Goal: Task Accomplishment & Management: Use online tool/utility

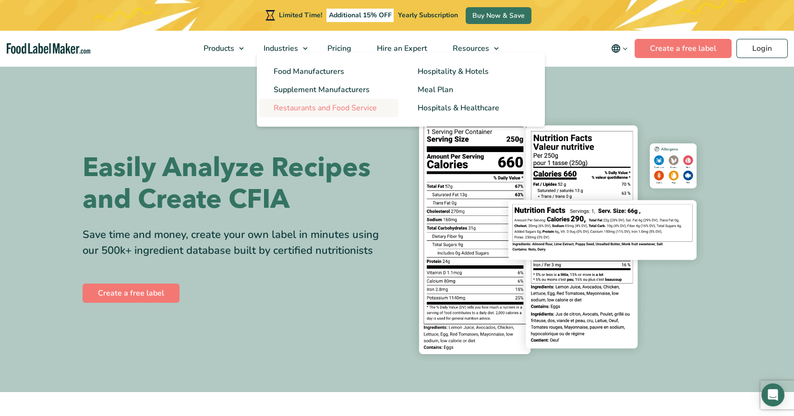
click at [300, 105] on span "Restaurants and Food Service" at bounding box center [325, 108] width 103 height 11
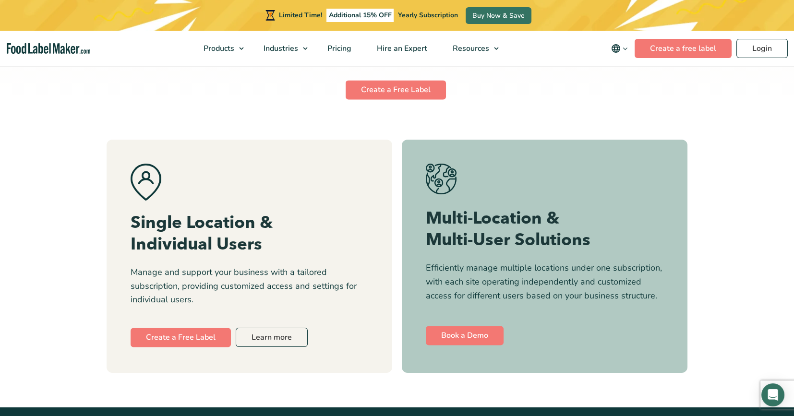
scroll to position [4128, 0]
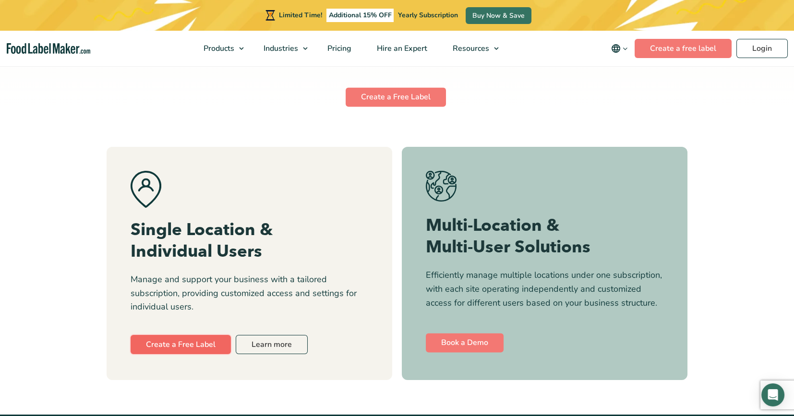
click at [160, 342] on link "Create a Free Label" at bounding box center [181, 344] width 100 height 19
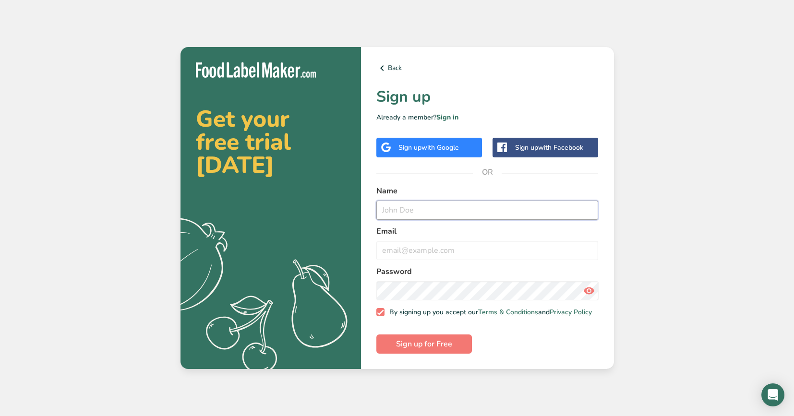
click at [396, 207] on input "text" at bounding box center [487, 210] width 222 height 19
type input "[PERSON_NAME]"
click at [399, 248] on input "email" at bounding box center [487, 250] width 222 height 19
type input "[EMAIL_ADDRESS][DOMAIN_NAME]"
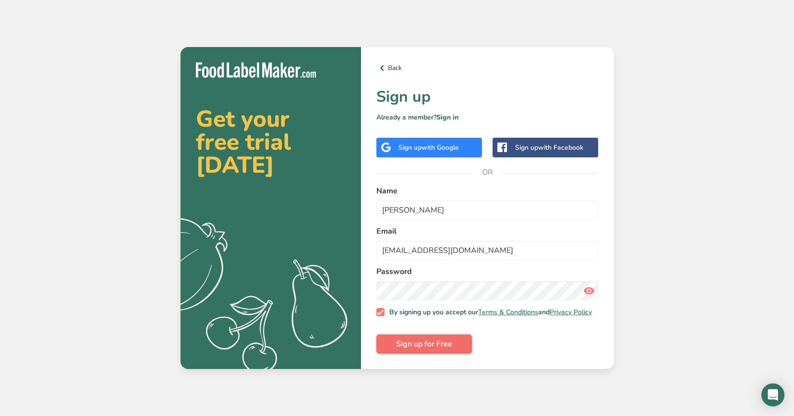
click at [423, 346] on span "Sign up for Free" at bounding box center [424, 344] width 56 height 12
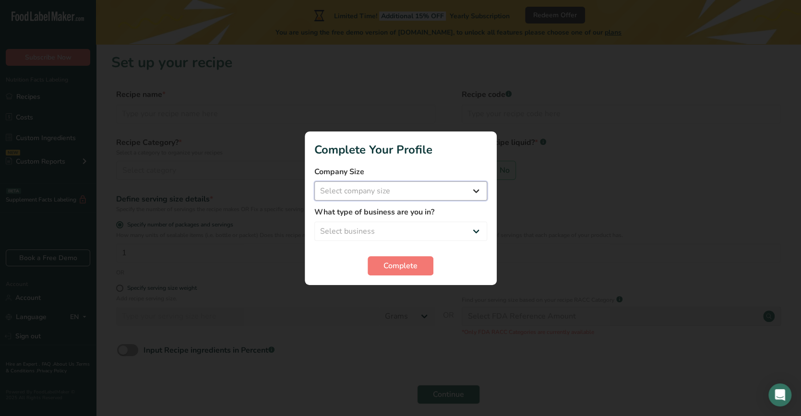
click at [471, 195] on select "Select company size Fewer than 10 Employees 10 to 50 Employees 51 to 500 Employ…" at bounding box center [400, 190] width 173 height 19
select select "1"
click at [314, 181] on select "Select company size Fewer than 10 Employees 10 to 50 Employees 51 to 500 Employ…" at bounding box center [400, 190] width 173 height 19
click at [472, 232] on select "Select business Packaged Food Manufacturer Restaurant & Cafe Bakery Meal Plans …" at bounding box center [400, 231] width 173 height 19
select select "4"
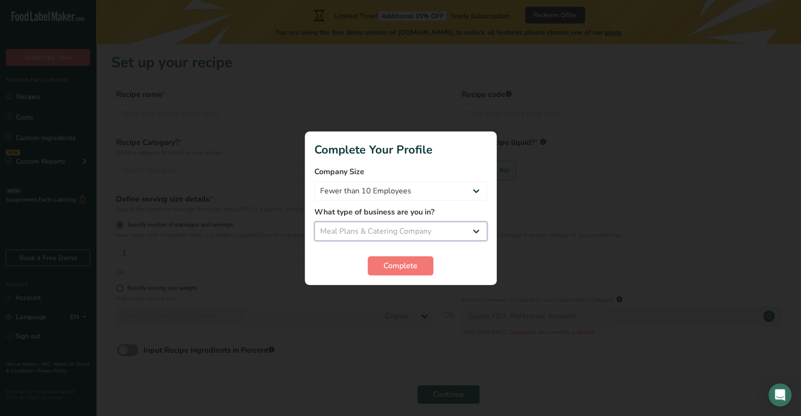
click at [314, 222] on select "Select business Packaged Food Manufacturer Restaurant & Cafe Bakery Meal Plans …" at bounding box center [400, 231] width 173 height 19
click at [402, 266] on span "Complete" at bounding box center [401, 266] width 34 height 12
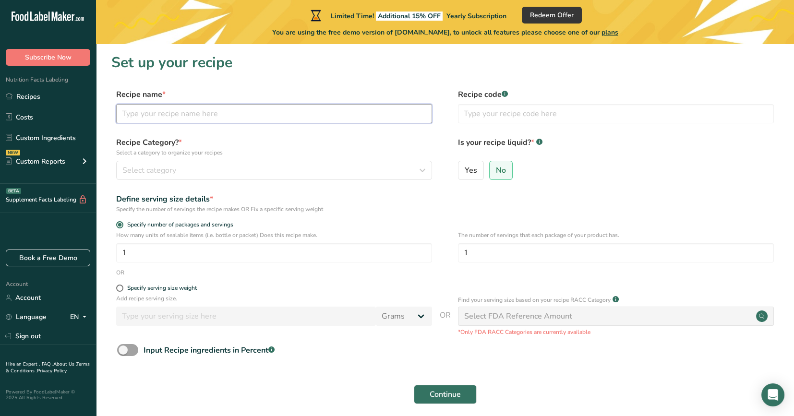
click at [175, 112] on input "text" at bounding box center [274, 113] width 316 height 19
click at [129, 115] on input "text" at bounding box center [274, 113] width 316 height 19
type input "Mac & Cheese"
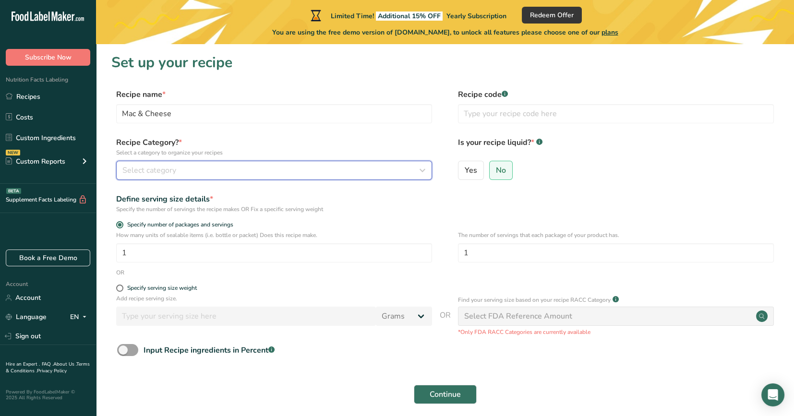
click at [160, 171] on span "Select category" at bounding box center [149, 171] width 54 height 12
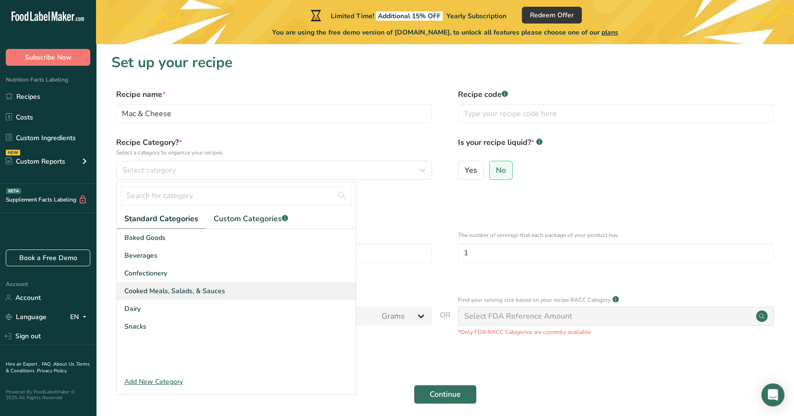
click at [213, 290] on span "Cooked Meals, Salads, & Sauces" at bounding box center [174, 291] width 101 height 10
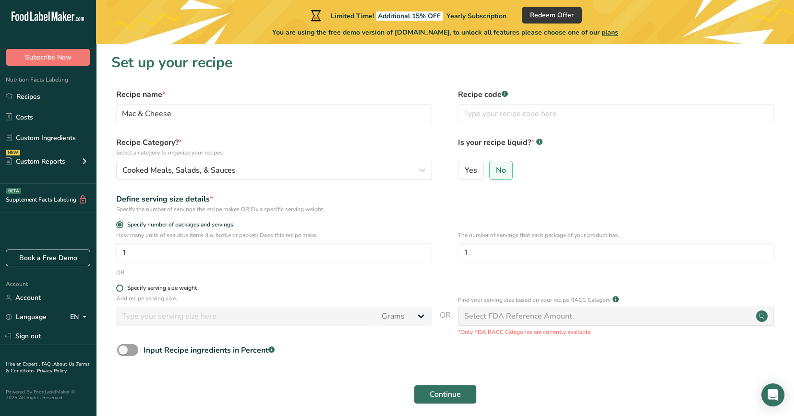
click at [120, 290] on span at bounding box center [119, 288] width 7 height 7
click at [120, 290] on input "Specify serving size weight" at bounding box center [119, 288] width 6 height 6
radio input "true"
radio input "false"
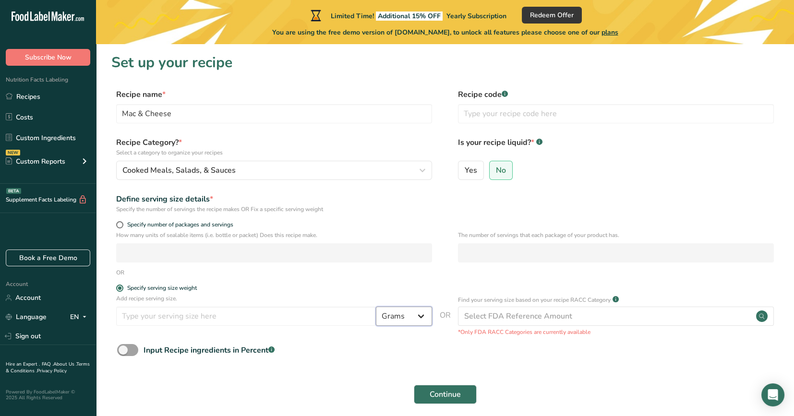
click at [422, 316] on select "Grams kg mg mcg lb oz l mL fl oz tbsp tsp cup qt gallon" at bounding box center [404, 316] width 56 height 19
select select "12"
click at [376, 307] on select "Grams kg mg mcg lb oz l mL fl oz tbsp tsp cup qt gallon" at bounding box center [404, 316] width 56 height 19
click at [139, 317] on input "number" at bounding box center [246, 316] width 260 height 19
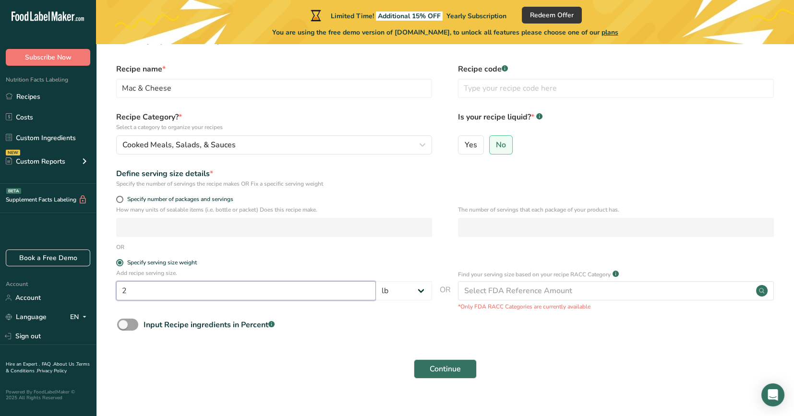
scroll to position [40, 0]
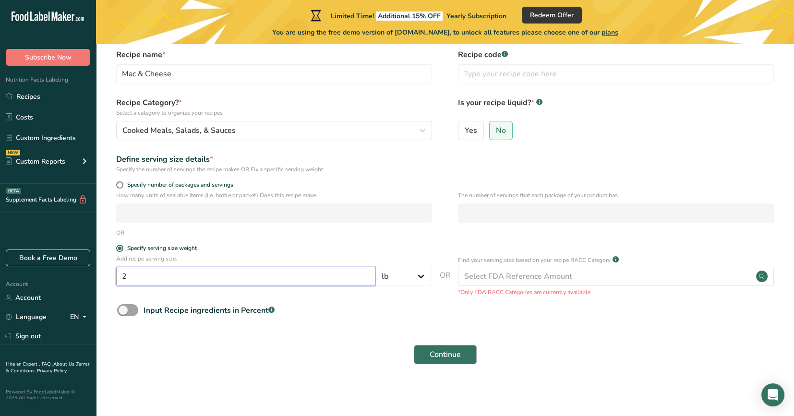
type input "2"
click at [451, 359] on span "Continue" at bounding box center [445, 355] width 31 height 12
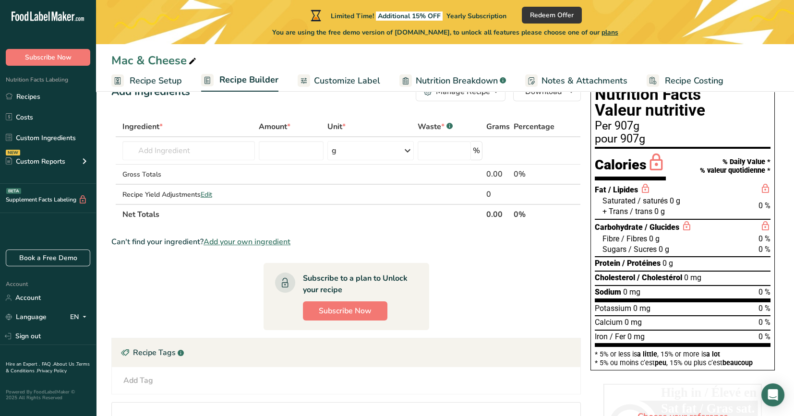
scroll to position [48, 0]
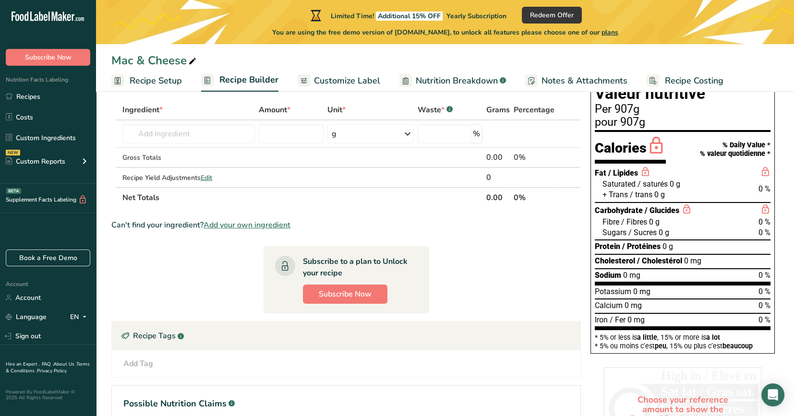
click at [326, 81] on span "Customize Label" at bounding box center [347, 80] width 66 height 13
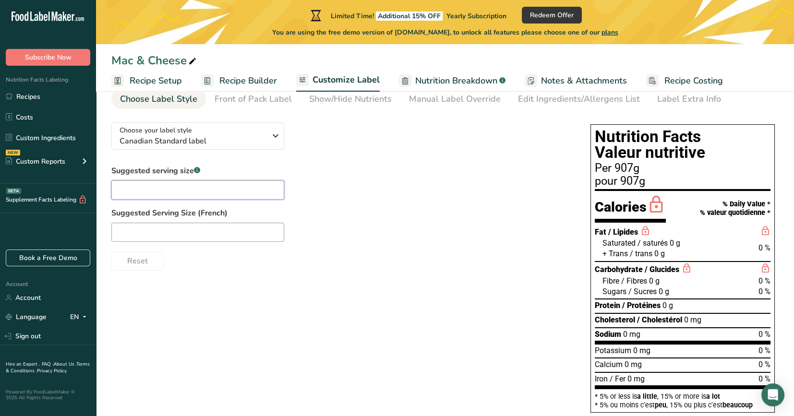
click at [156, 189] on input "text" at bounding box center [197, 189] width 173 height 19
type input "4"
type input "2lbs"
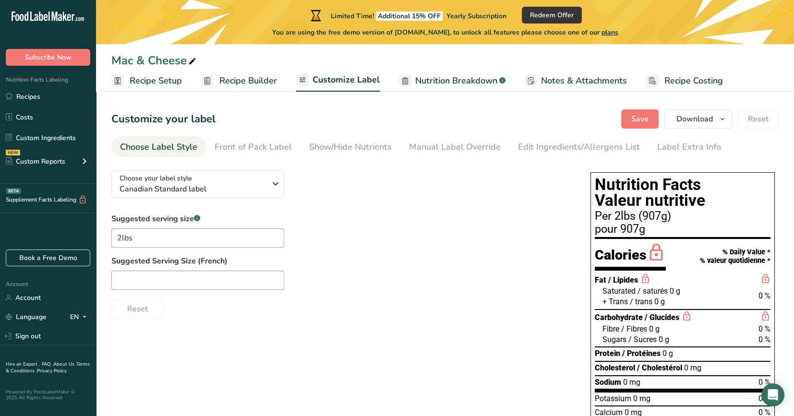
click at [191, 273] on div "Choose your label style Canadian Standard label USA (FDA) Standard FDA label Ta…" at bounding box center [444, 317] width 667 height 308
click at [264, 152] on div "Front of Pack Label" at bounding box center [253, 147] width 77 height 13
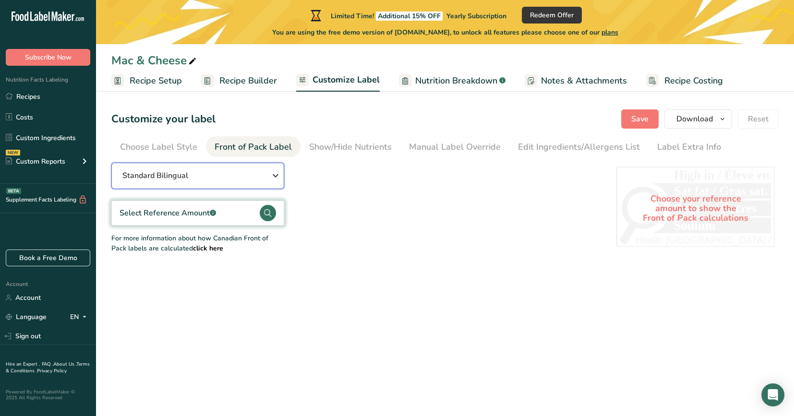
click at [272, 175] on icon "button" at bounding box center [276, 175] width 12 height 17
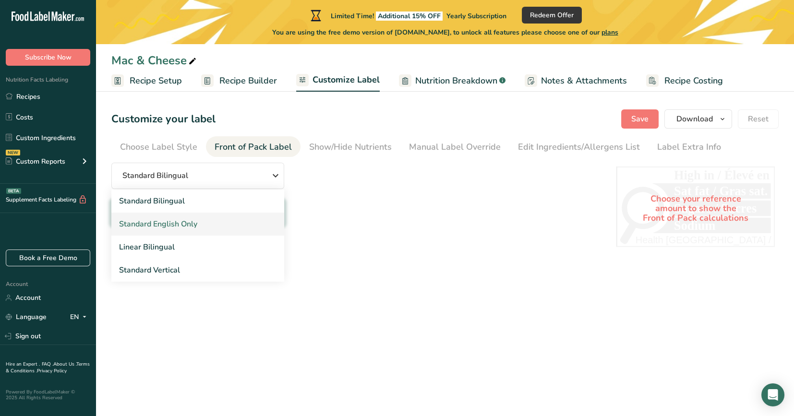
click at [229, 222] on link "Standard English Only" at bounding box center [197, 224] width 173 height 23
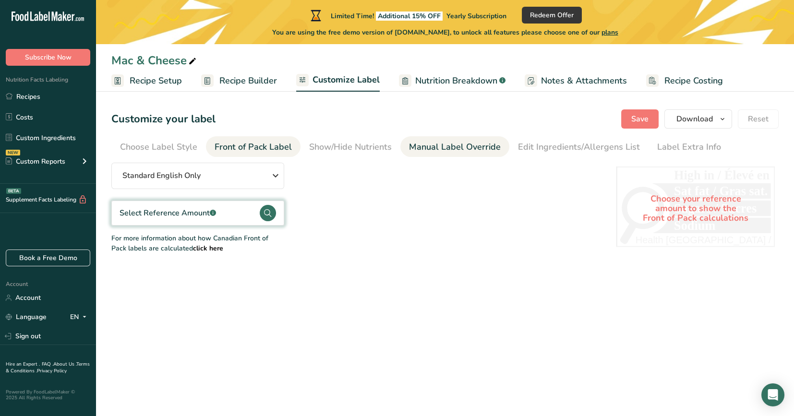
click at [426, 147] on div "Manual Label Override" at bounding box center [455, 147] width 92 height 13
type input "Per 2lbs (907g)"
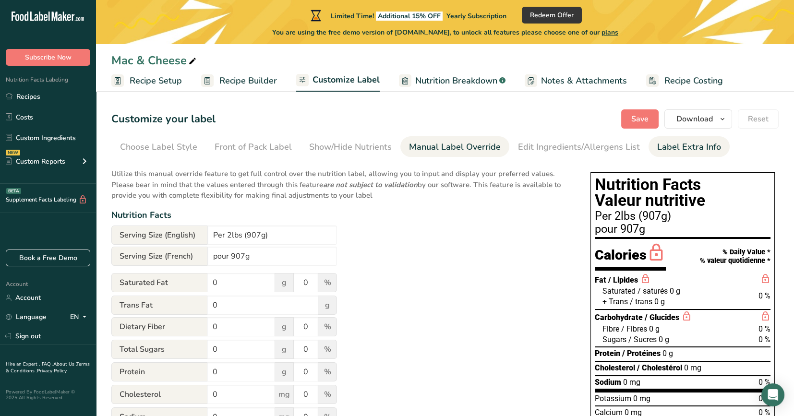
click at [681, 150] on div "Label Extra Info" at bounding box center [689, 147] width 64 height 13
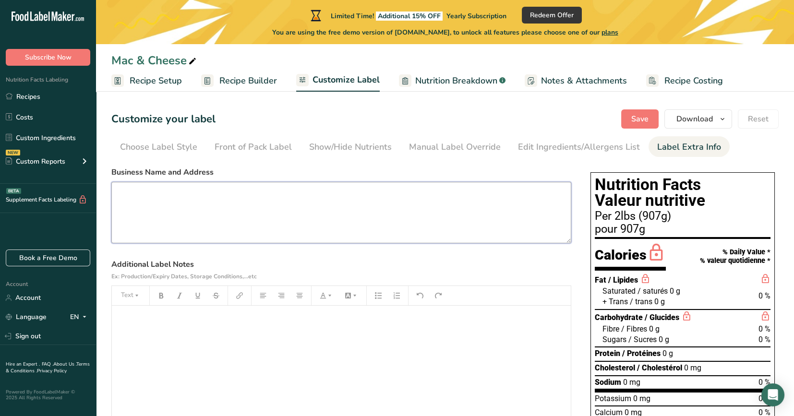
click at [134, 190] on textarea at bounding box center [341, 212] width 460 height 61
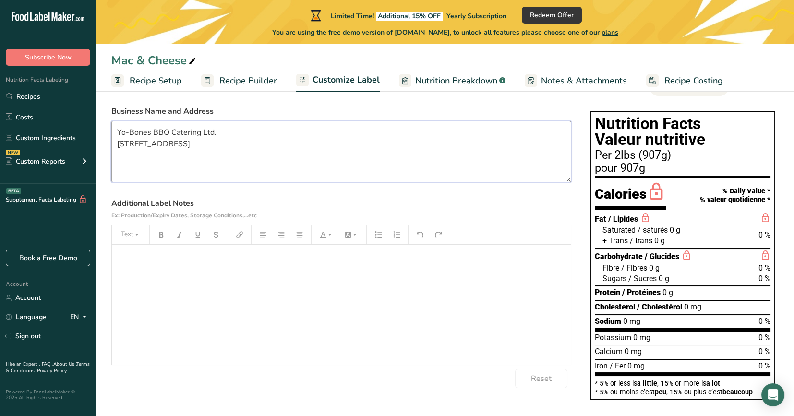
scroll to position [68, 0]
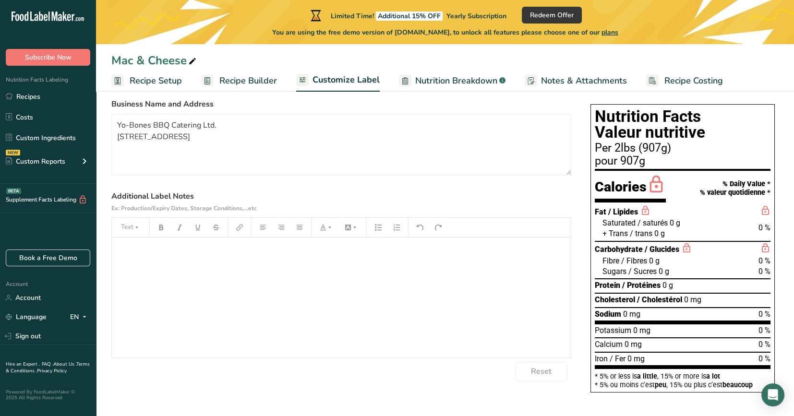
click at [131, 248] on p "﻿" at bounding box center [341, 251] width 449 height 12
click at [458, 83] on span "Nutrition Breakdown" at bounding box center [456, 80] width 82 height 13
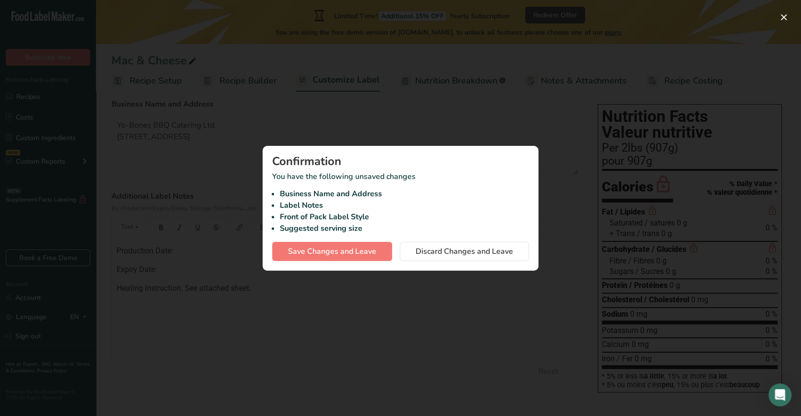
click at [315, 324] on div at bounding box center [400, 208] width 801 height 416
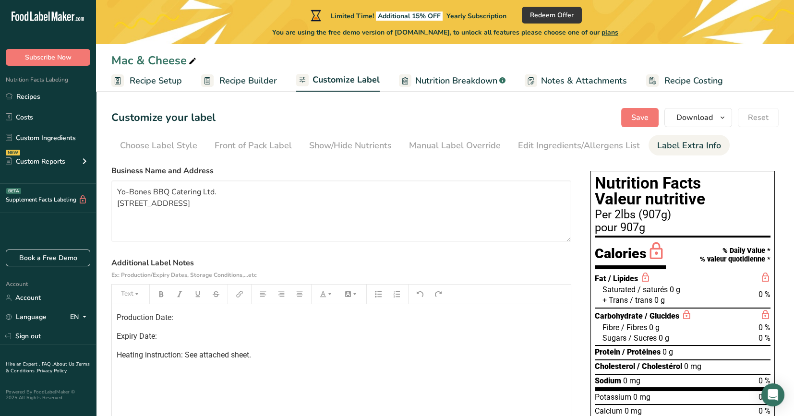
scroll to position [0, 0]
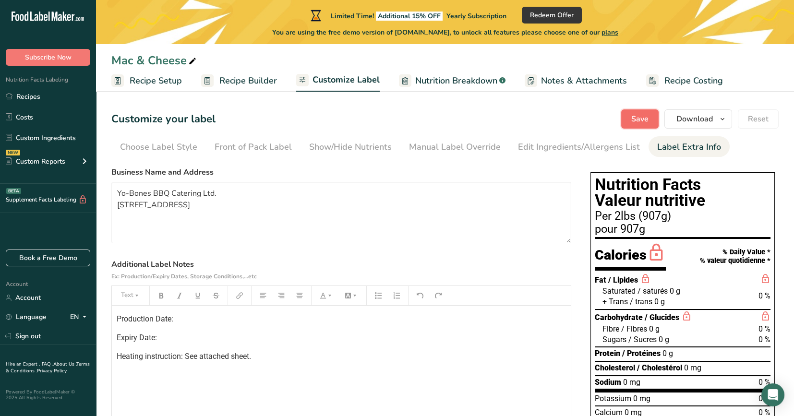
click at [640, 115] on span "Save" at bounding box center [639, 119] width 17 height 12
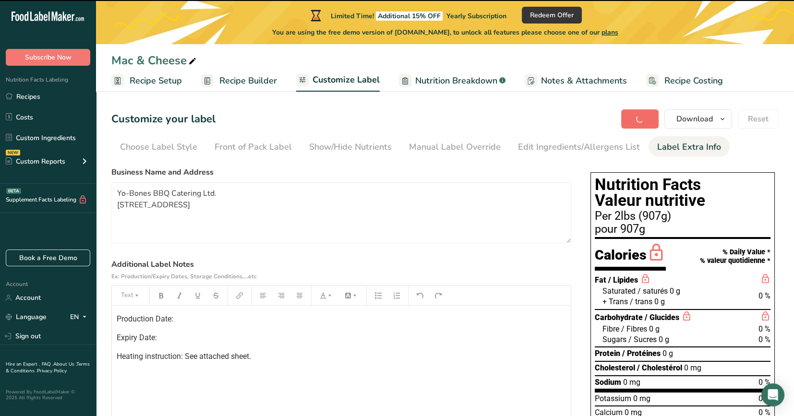
type textarea "Yo-Bones BBQ Catering Ltd. [STREET_ADDRESS]"
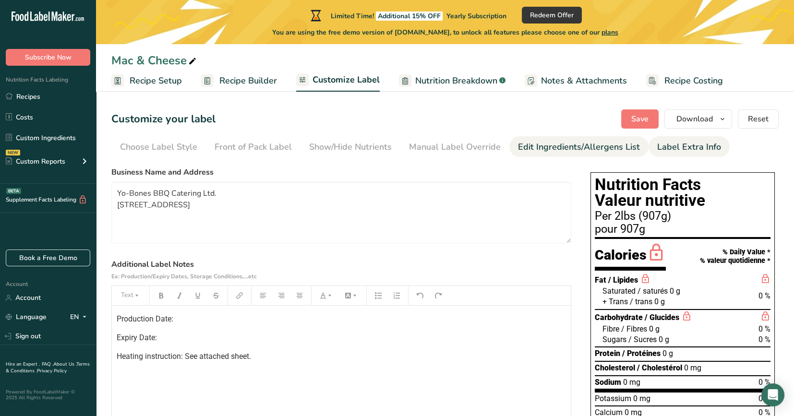
click at [523, 144] on div "Edit Ingredients/Allergens List" at bounding box center [579, 147] width 122 height 13
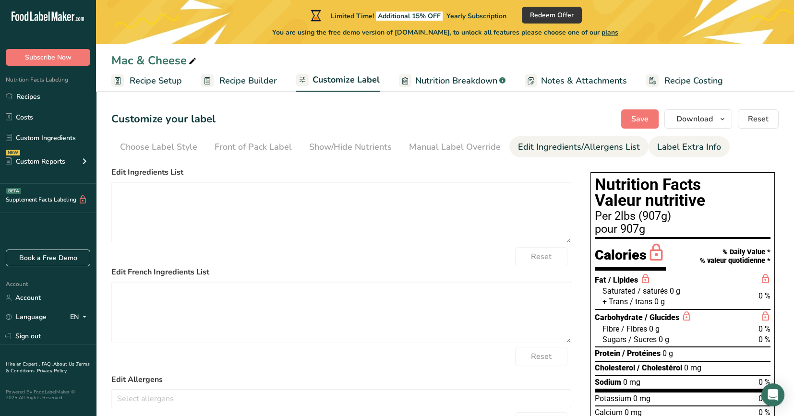
click at [680, 147] on div "Label Extra Info" at bounding box center [689, 147] width 64 height 13
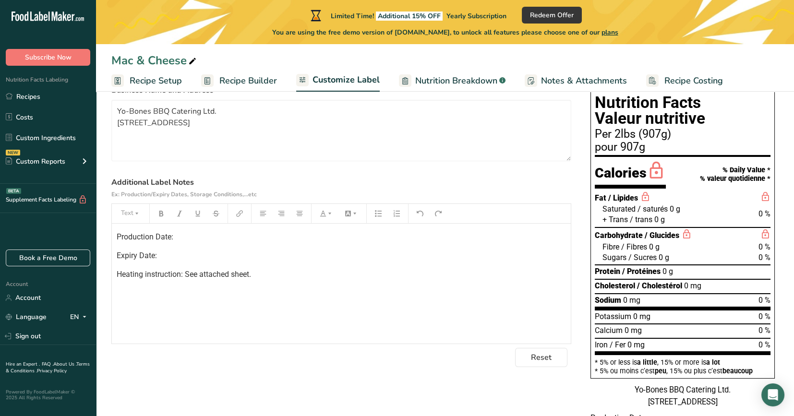
scroll to position [65, 0]
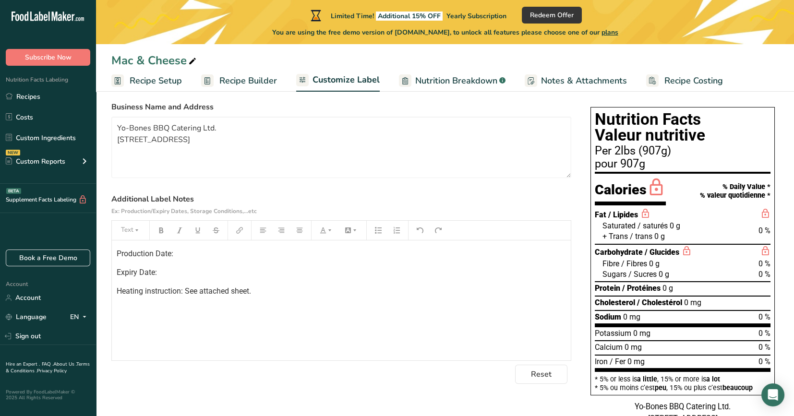
drag, startPoint x: 720, startPoint y: 156, endPoint x: 730, endPoint y: 136, distance: 21.9
click at [730, 136] on h1 "Nutrition Facts Valeur nutritive" at bounding box center [683, 127] width 176 height 32
click at [457, 79] on span "Nutrition Breakdown" at bounding box center [456, 80] width 82 height 13
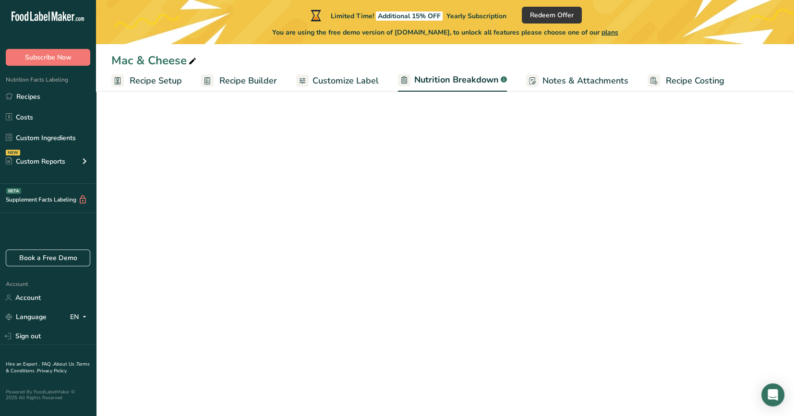
select select "Calories"
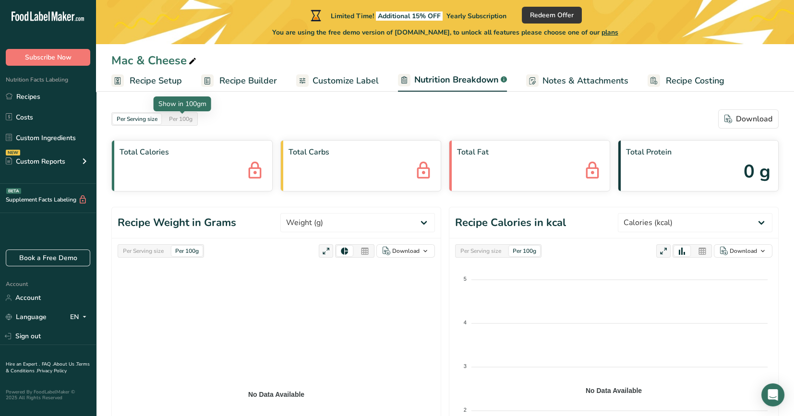
click at [182, 122] on div "Per 100g" at bounding box center [180, 119] width 31 height 11
click at [150, 121] on div "Per Serving size" at bounding box center [137, 119] width 48 height 11
click at [141, 247] on div "Per Serving size" at bounding box center [143, 251] width 48 height 11
click at [367, 251] on icon at bounding box center [364, 251] width 9 height 13
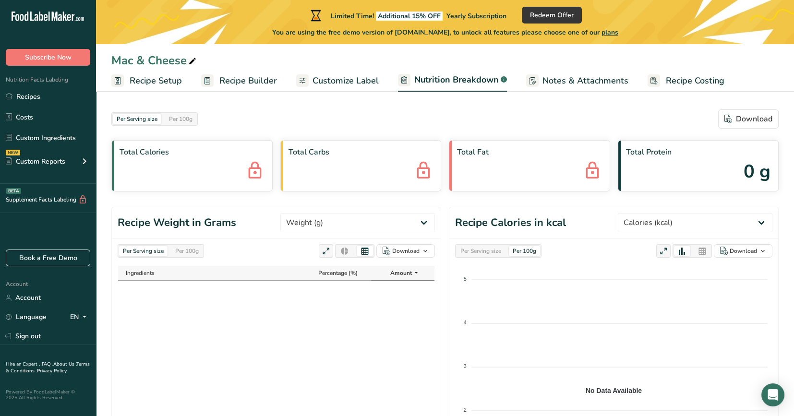
click at [417, 273] on icon at bounding box center [416, 273] width 8 height 12
click at [414, 271] on icon at bounding box center [416, 273] width 8 height 12
click at [326, 253] on icon at bounding box center [326, 251] width 9 height 13
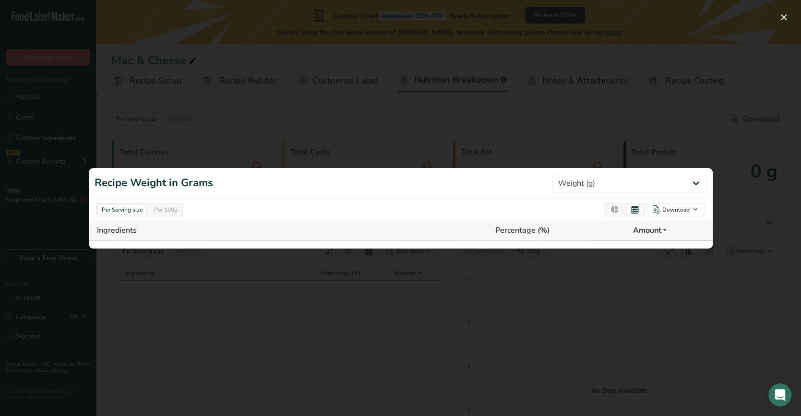
click at [553, 301] on div at bounding box center [400, 208] width 801 height 416
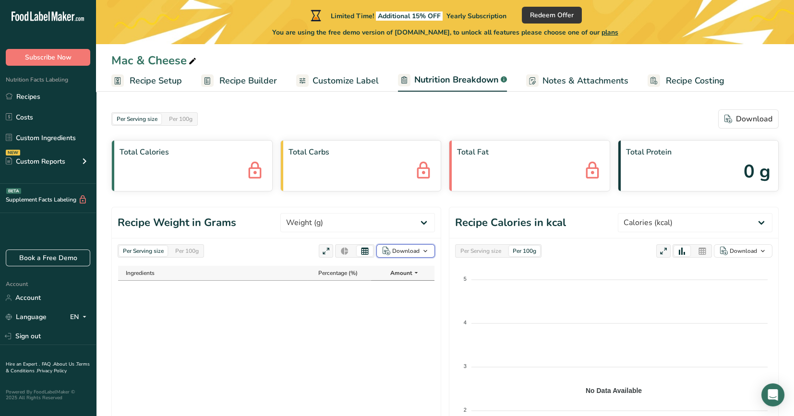
click at [428, 253] on icon "button" at bounding box center [425, 251] width 8 height 12
click at [424, 222] on select "Weight (g) Calories (kcal) Energy KJ (kj) Total Fat (g) Saturated Fat (g) Trans…" at bounding box center [357, 222] width 155 height 19
click at [270, 215] on header "Recipe Weight in Grams Weight (g) Calories (kcal) Energy KJ (kj) Total Fat (g) …" at bounding box center [276, 222] width 329 height 31
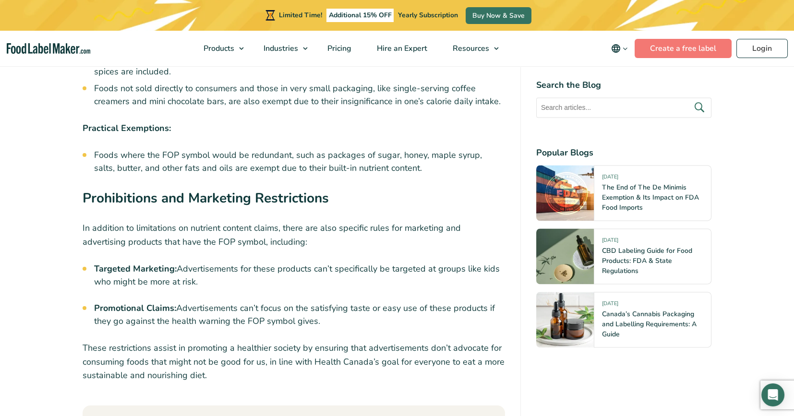
scroll to position [3984, 0]
